Goal: Task Accomplishment & Management: Use online tool/utility

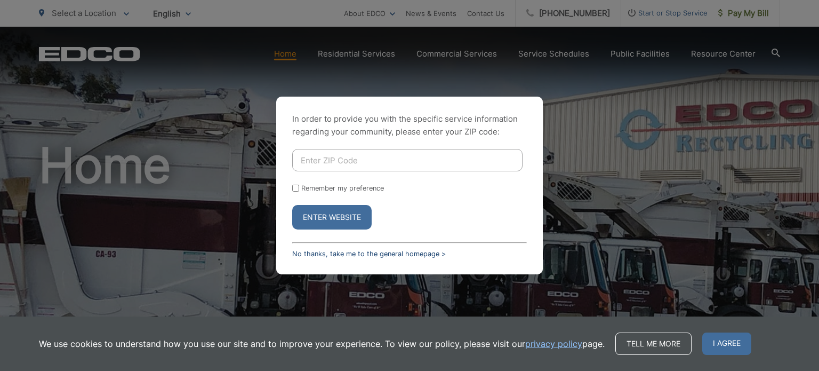
click at [331, 256] on link "No thanks, take me to the general homepage >" at bounding box center [369, 254] width 154 height 8
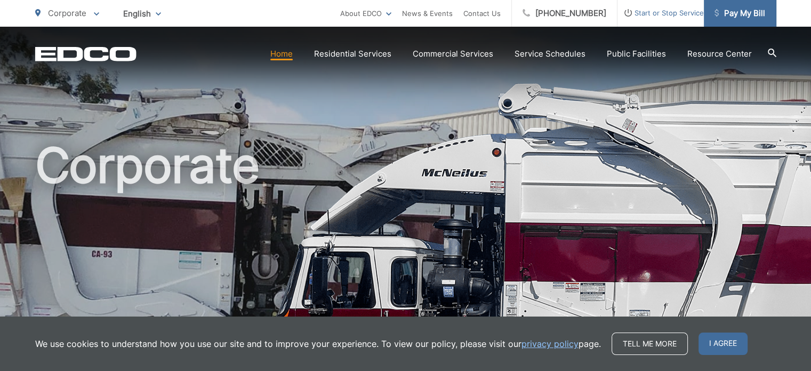
click at [740, 18] on span "Pay My Bill" at bounding box center [740, 13] width 51 height 13
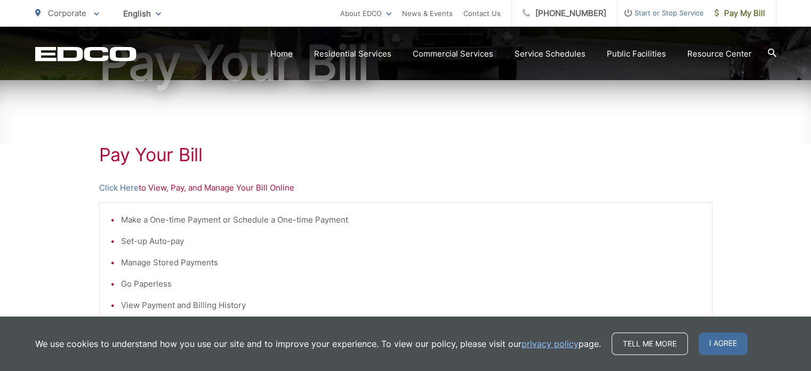
scroll to position [146, 0]
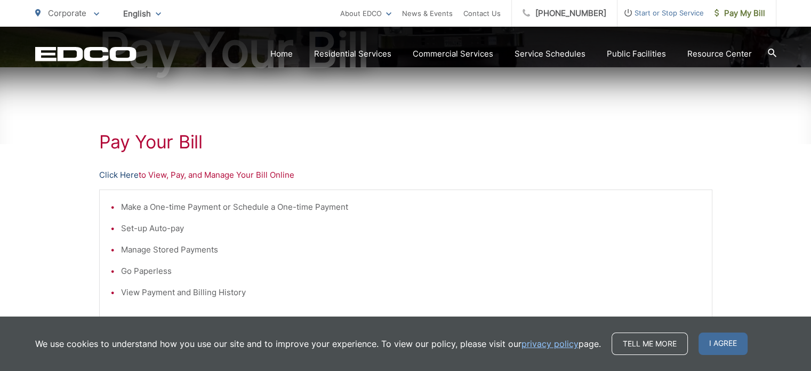
click at [124, 176] on link "Click Here" at bounding box center [118, 175] width 39 height 13
